Goal: Information Seeking & Learning: Find specific page/section

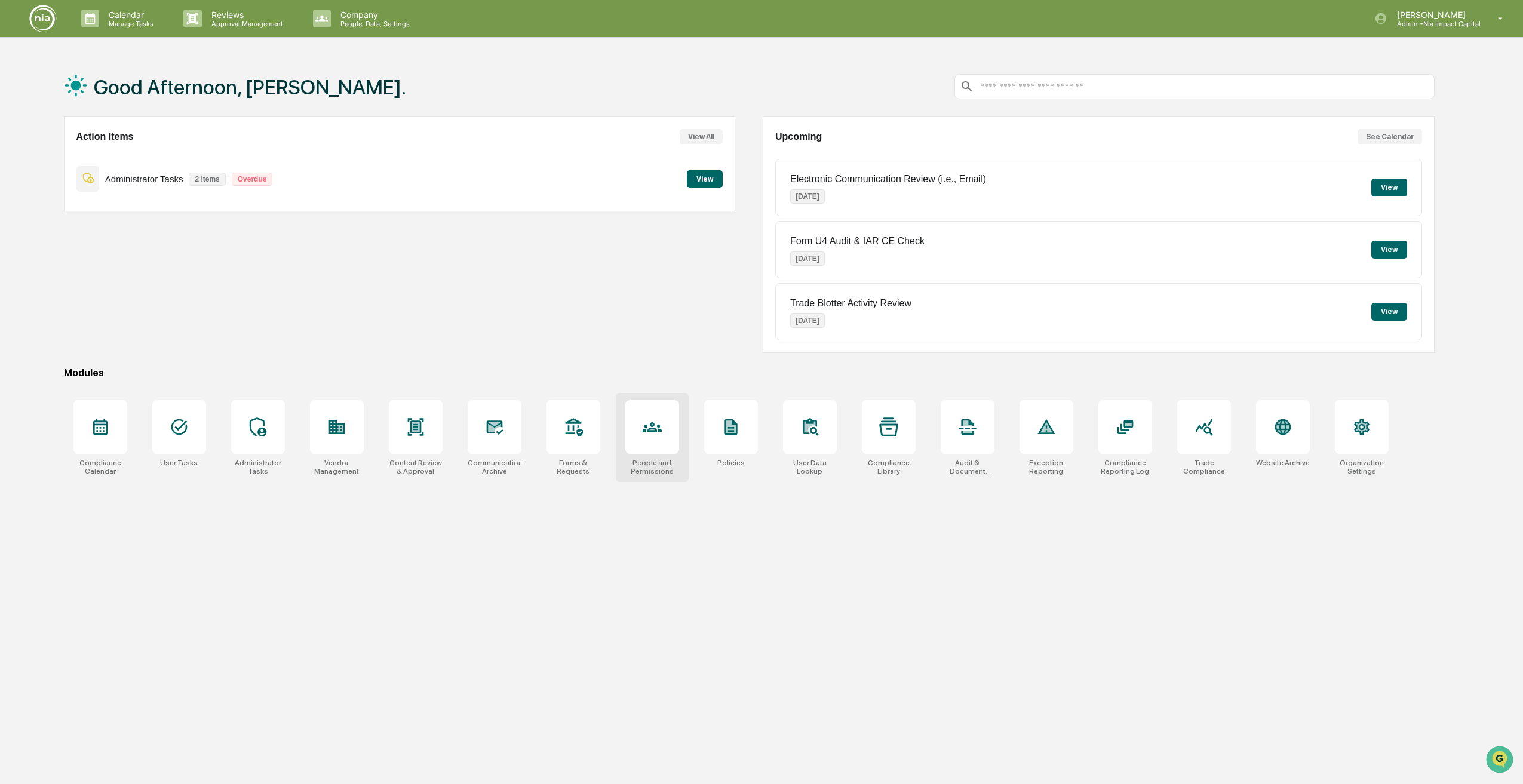
click at [647, 423] on icon at bounding box center [652, 427] width 19 height 19
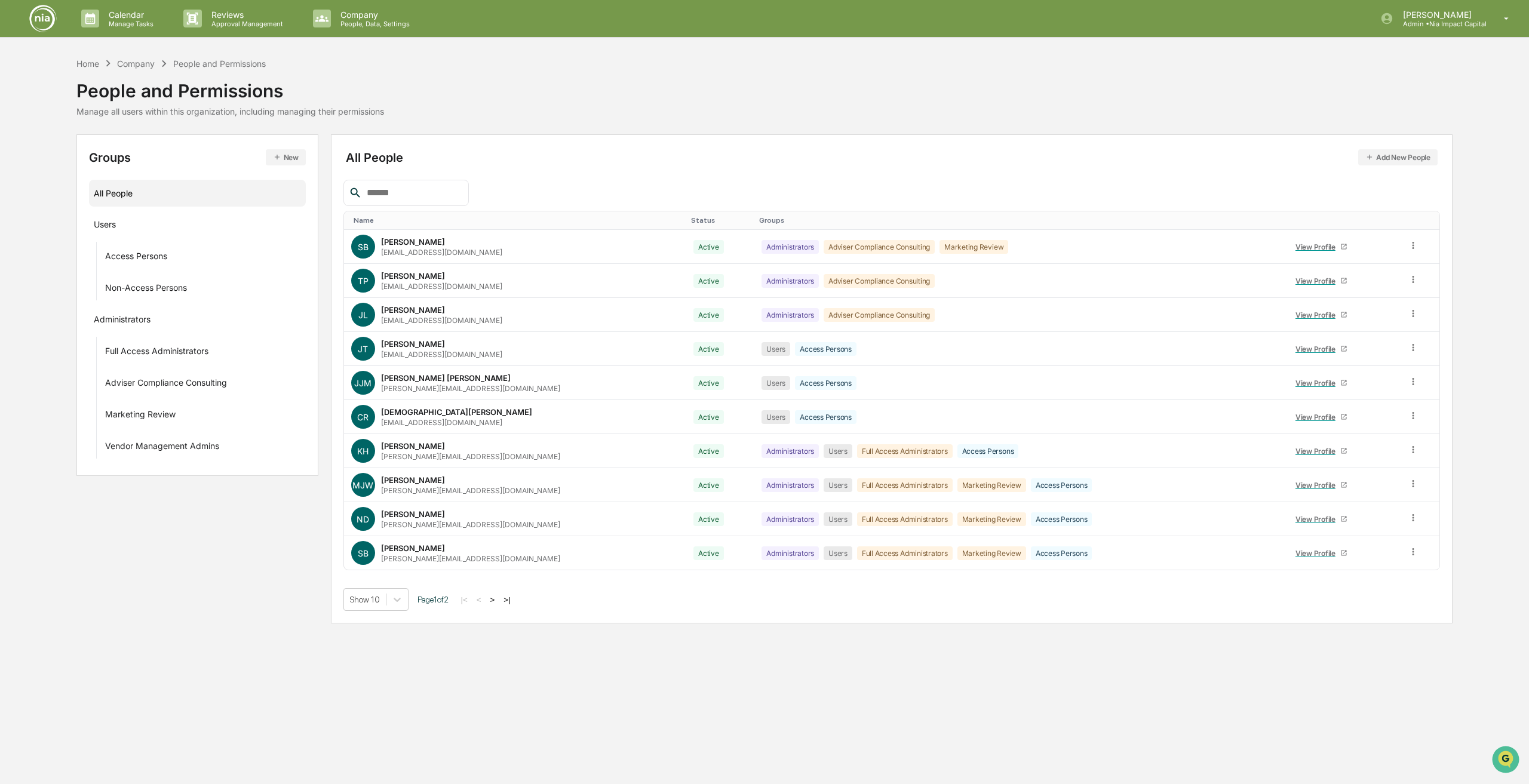
click at [498, 600] on button ">" at bounding box center [492, 599] width 12 height 10
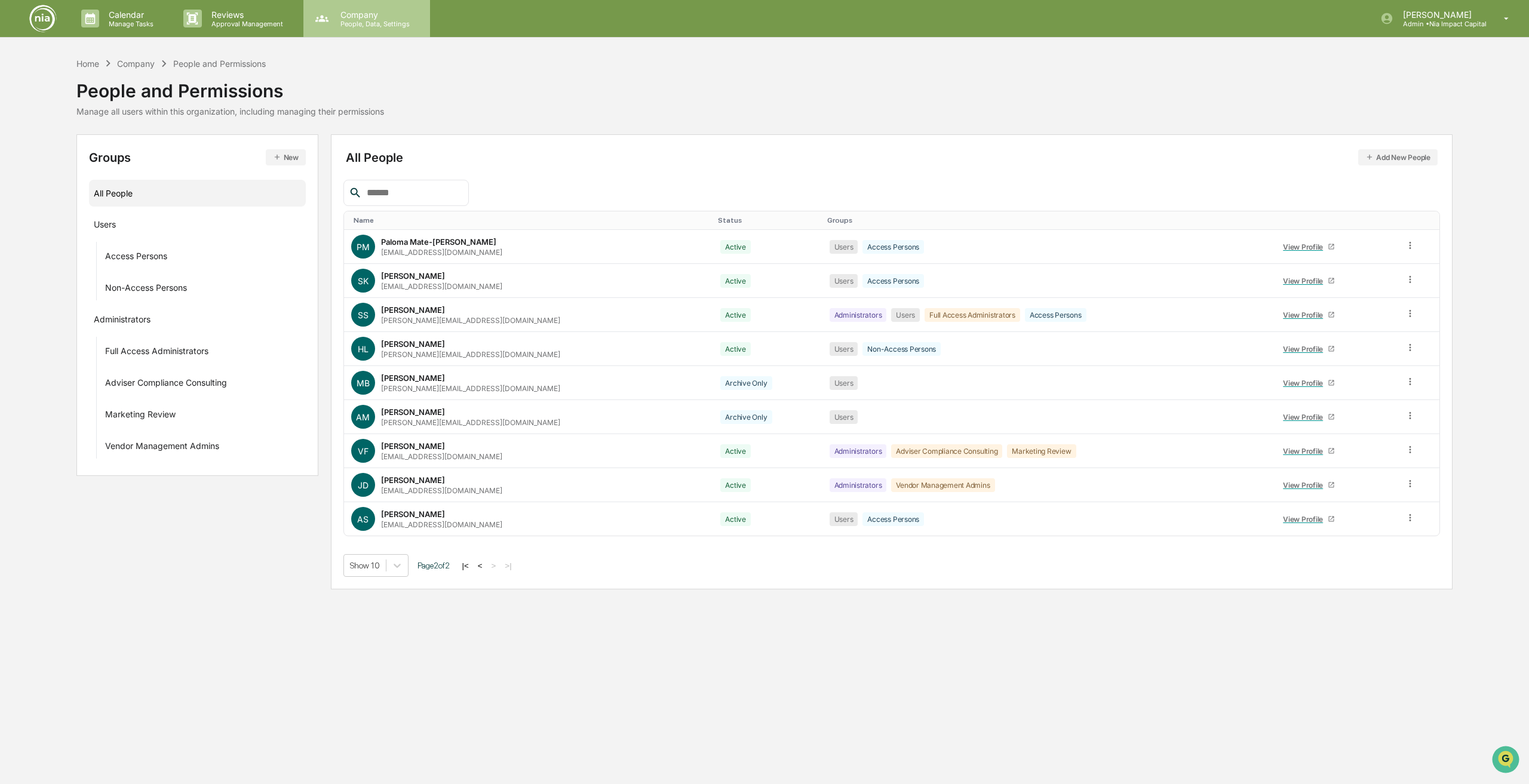
click at [363, 24] on p "People, Data, Settings" at bounding box center [373, 24] width 85 height 8
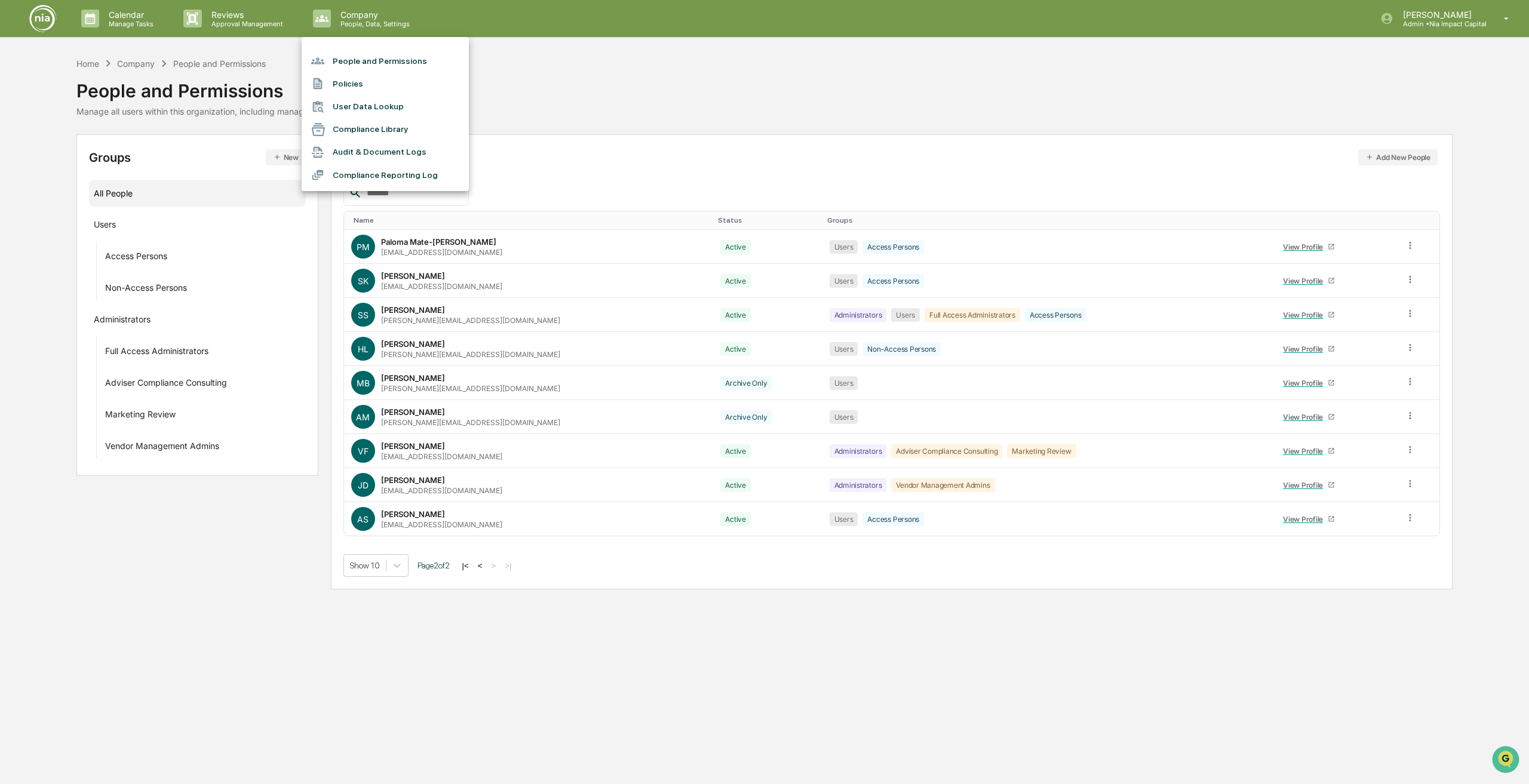
click at [404, 109] on li "User Data Lookup" at bounding box center [386, 107] width 168 height 23
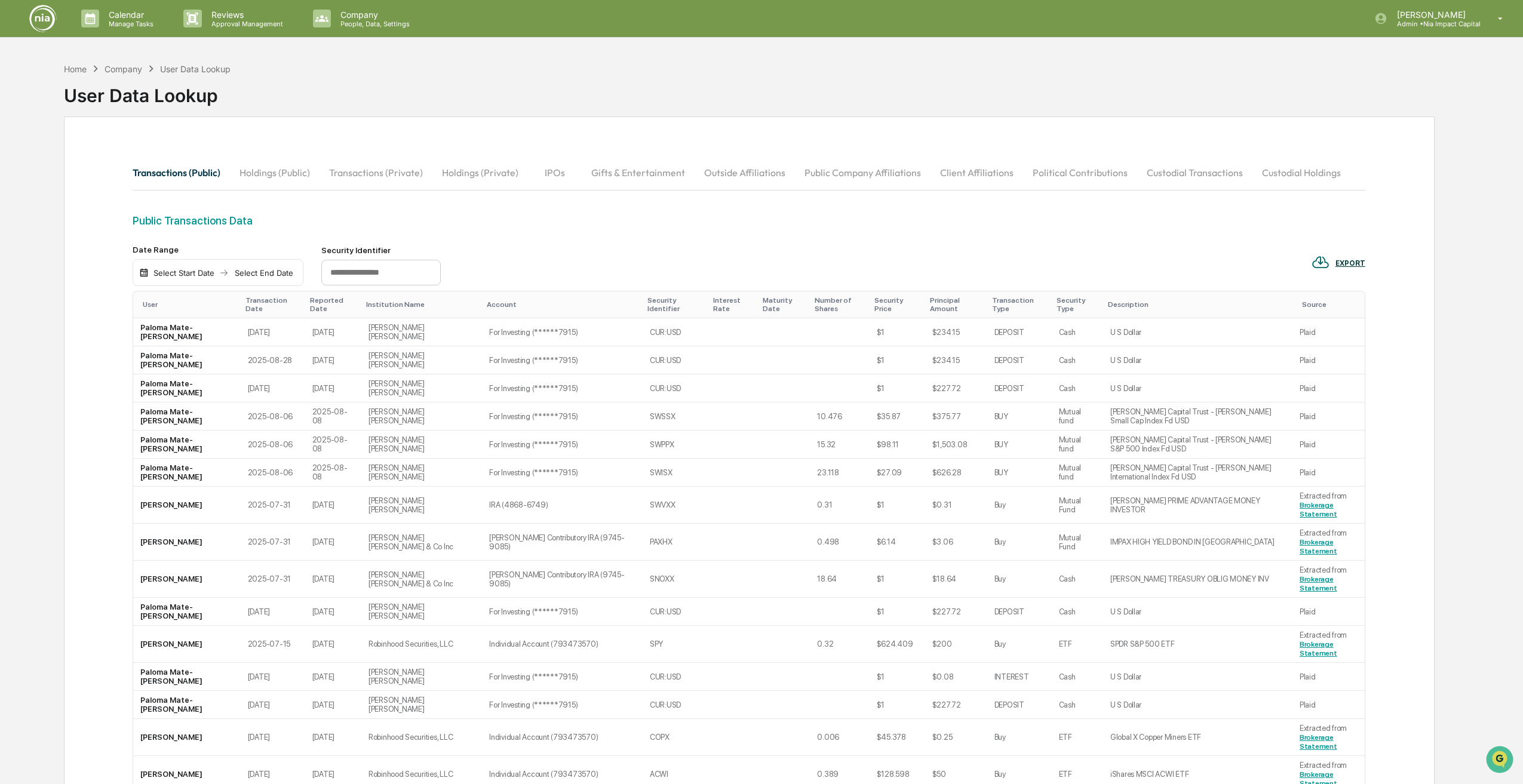
click at [161, 300] on div "User" at bounding box center [189, 304] width 93 height 8
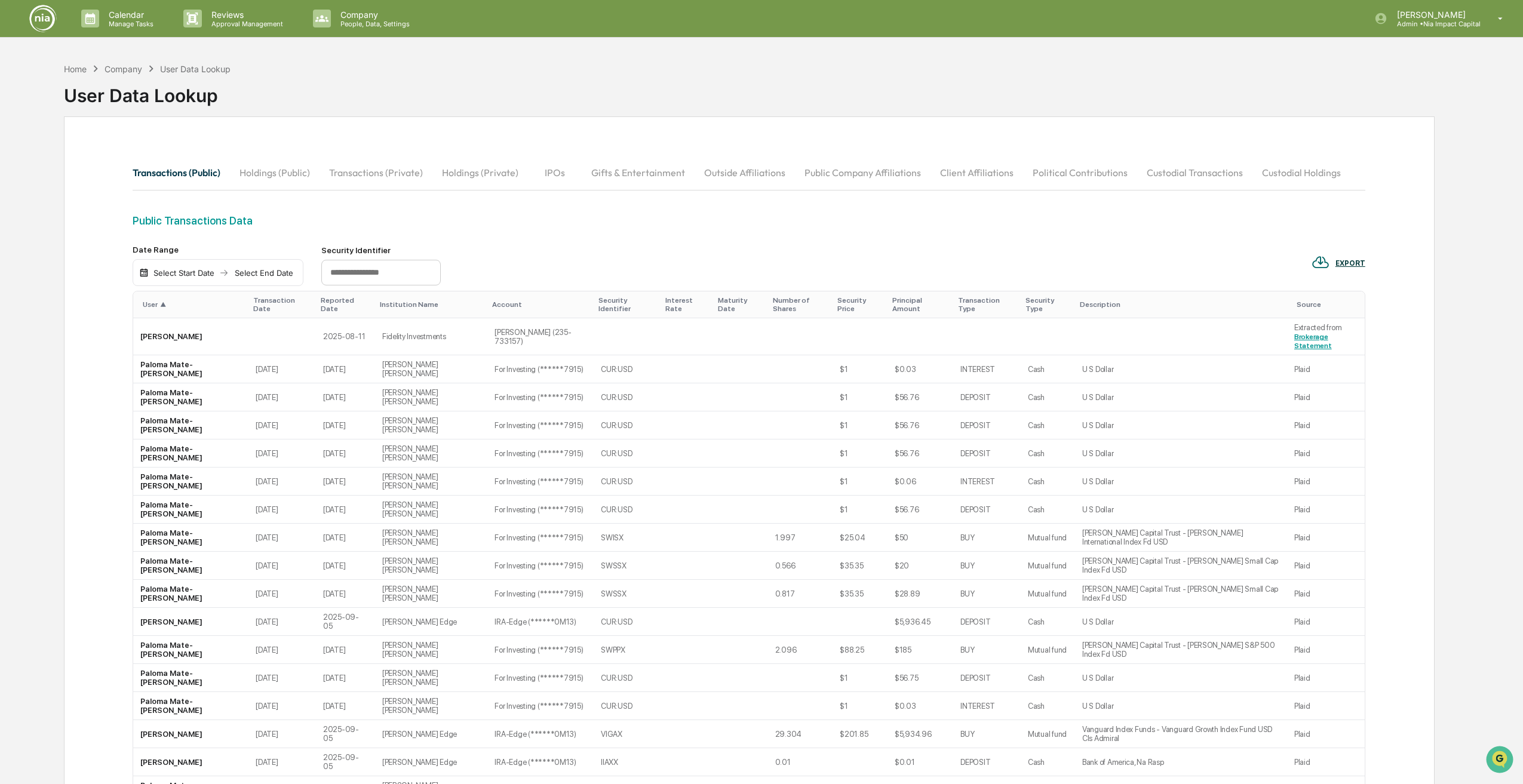
click at [271, 172] on button "Holdings (Public)" at bounding box center [274, 172] width 89 height 28
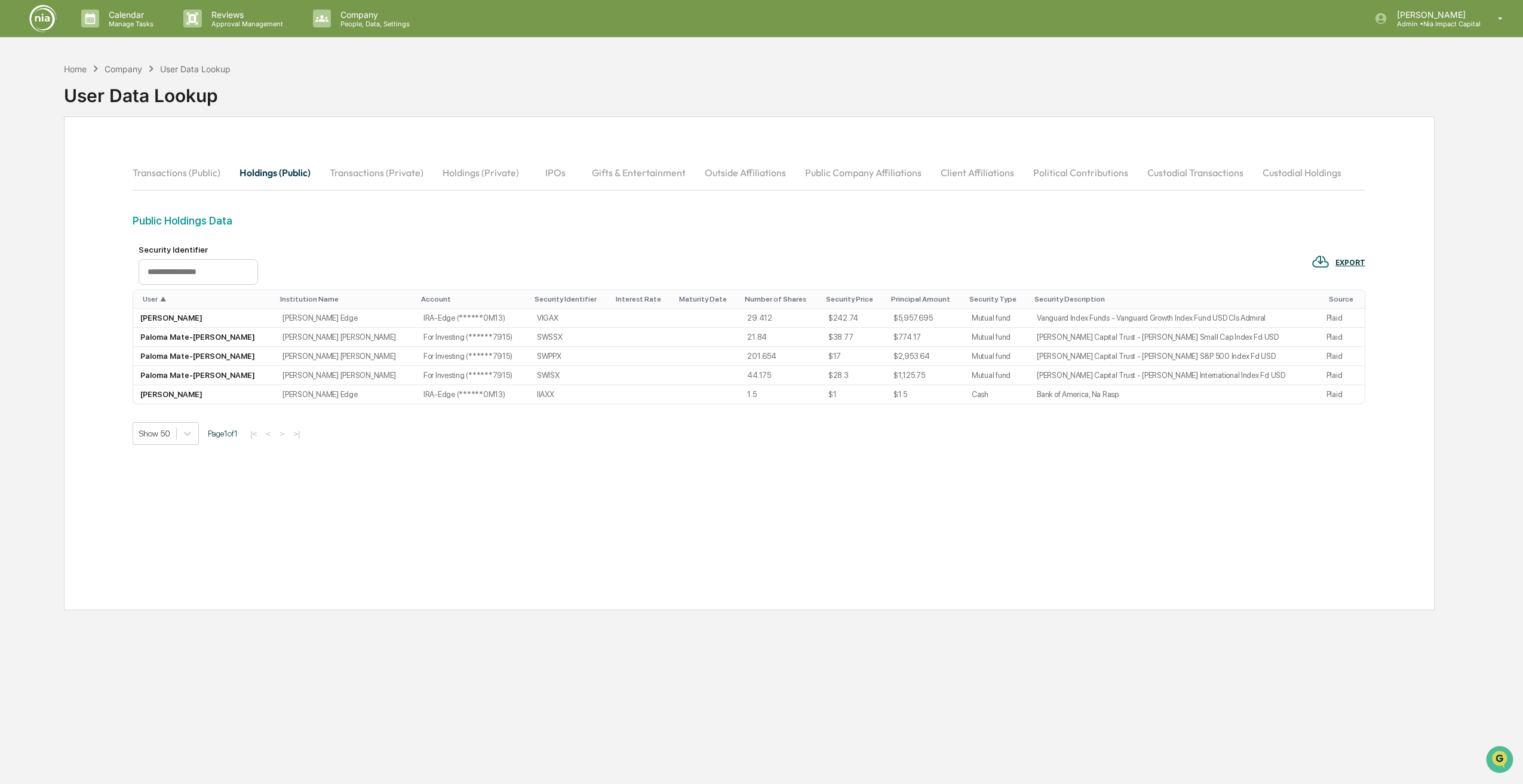
click at [468, 182] on button "Holdings (Private)" at bounding box center [481, 172] width 96 height 28
